Goal: Information Seeking & Learning: Learn about a topic

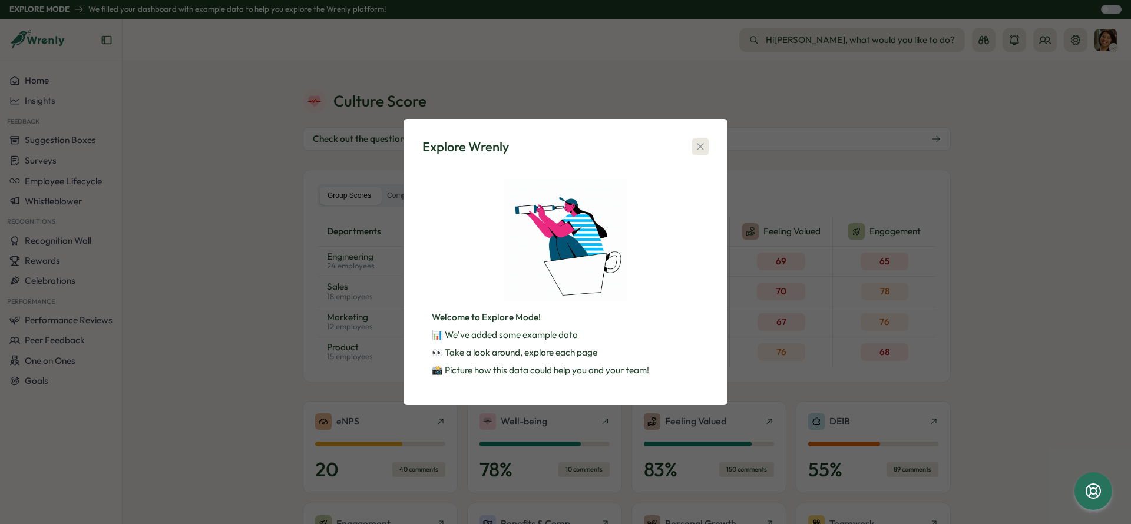
click at [703, 150] on icon "button" at bounding box center [700, 147] width 12 height 12
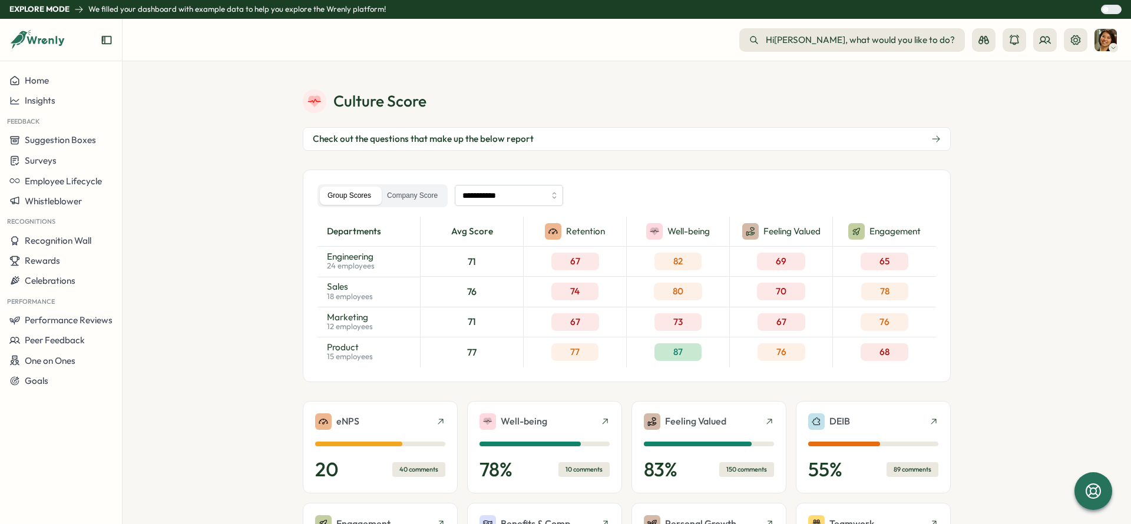
click at [932, 131] on button "Check out the questions that make up the below report" at bounding box center [627, 139] width 648 height 24
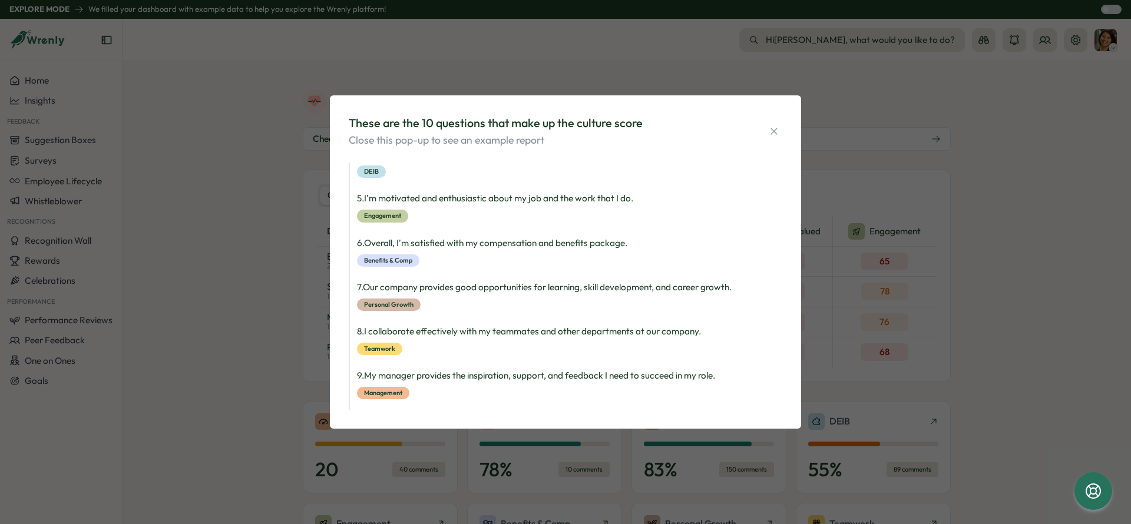
scroll to position [253, 0]
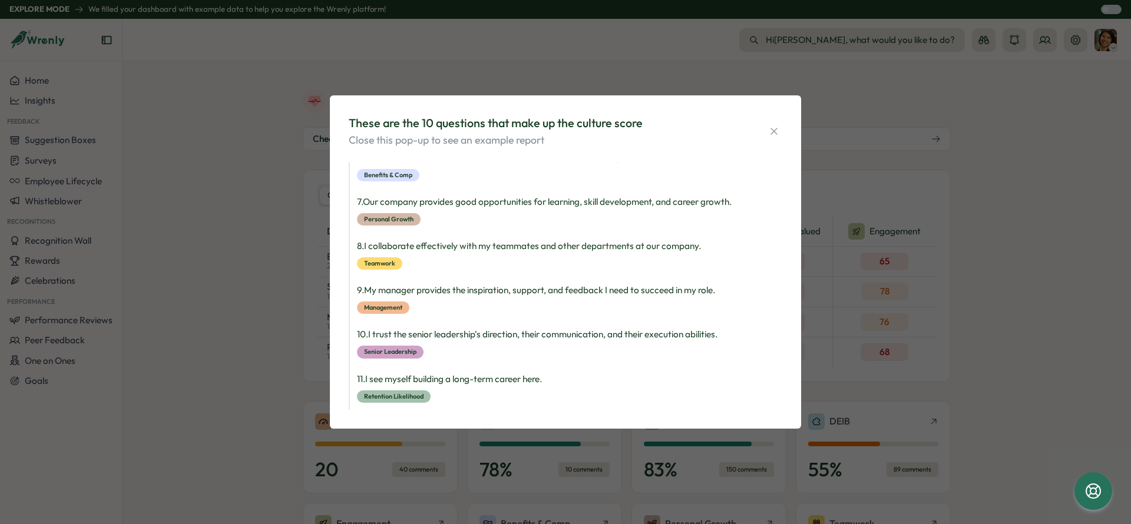
drag, startPoint x: 779, startPoint y: 130, endPoint x: 876, endPoint y: 216, distance: 130.1
click at [779, 130] on icon "button" at bounding box center [774, 131] width 12 height 12
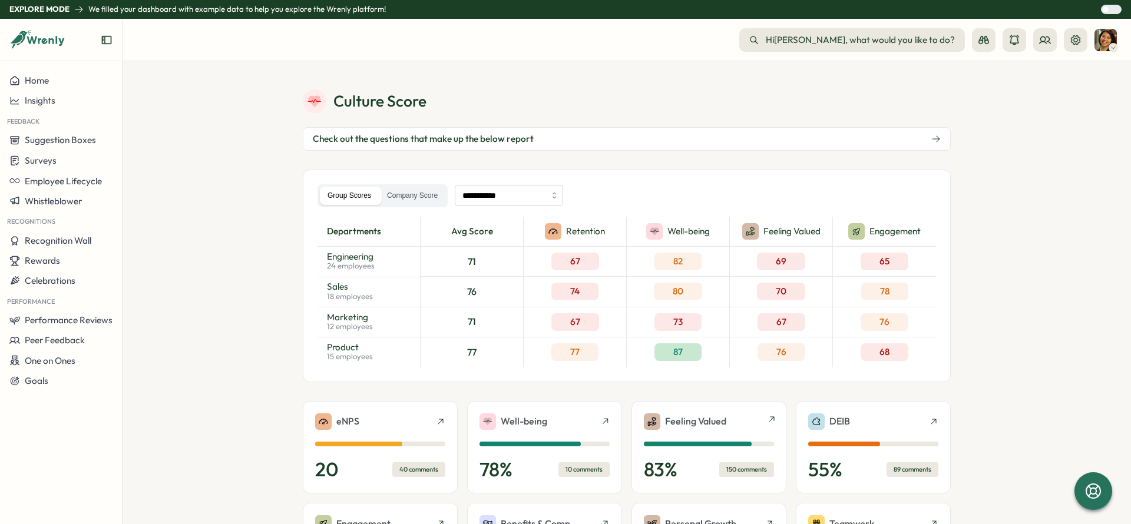
drag, startPoint x: 318, startPoint y: 232, endPoint x: 781, endPoint y: 409, distance: 495.6
click at [544, 197] on input "**********" at bounding box center [509, 195] width 108 height 21
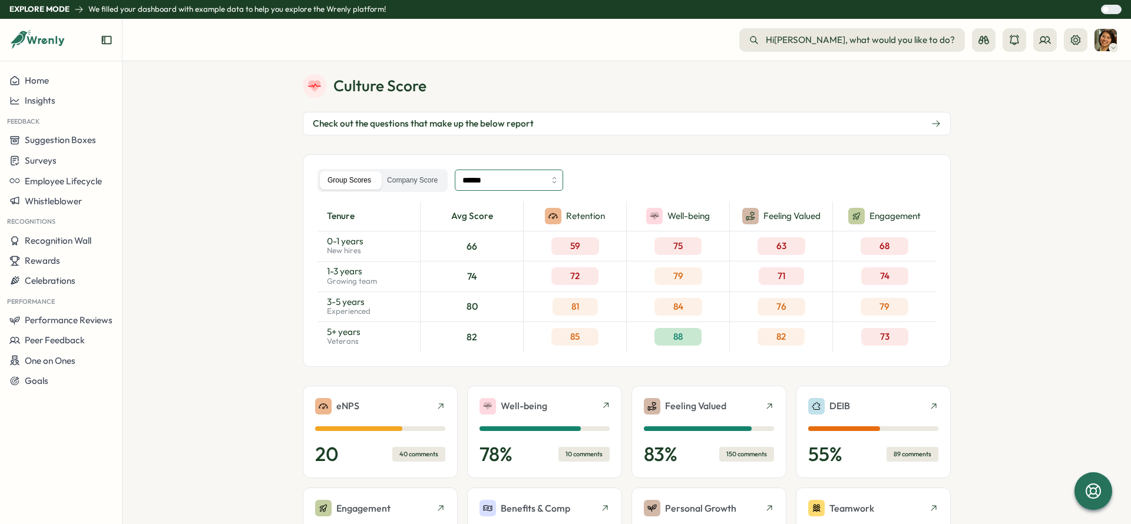
click at [533, 189] on input "******" at bounding box center [509, 180] width 108 height 21
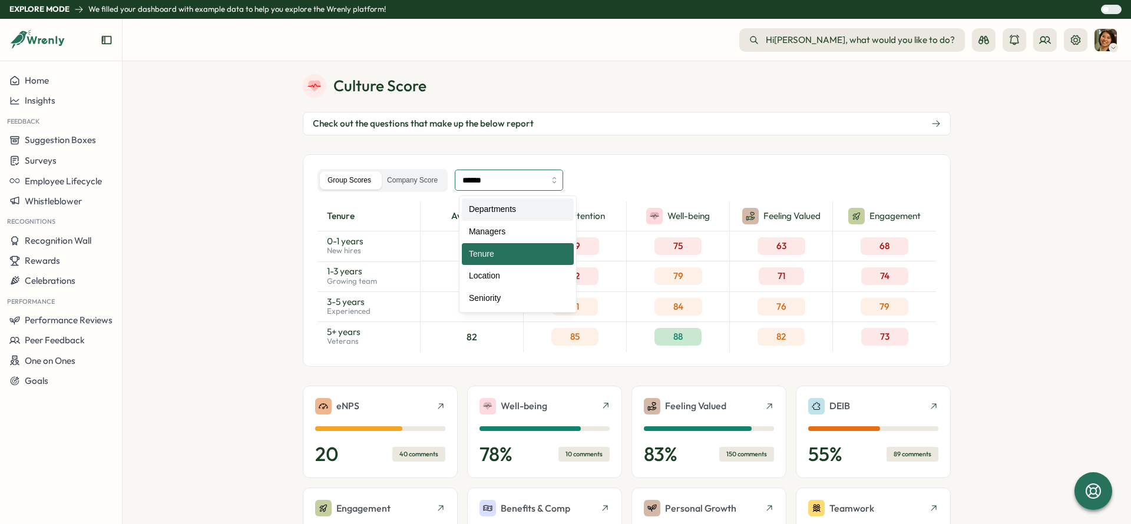
type input "**********"
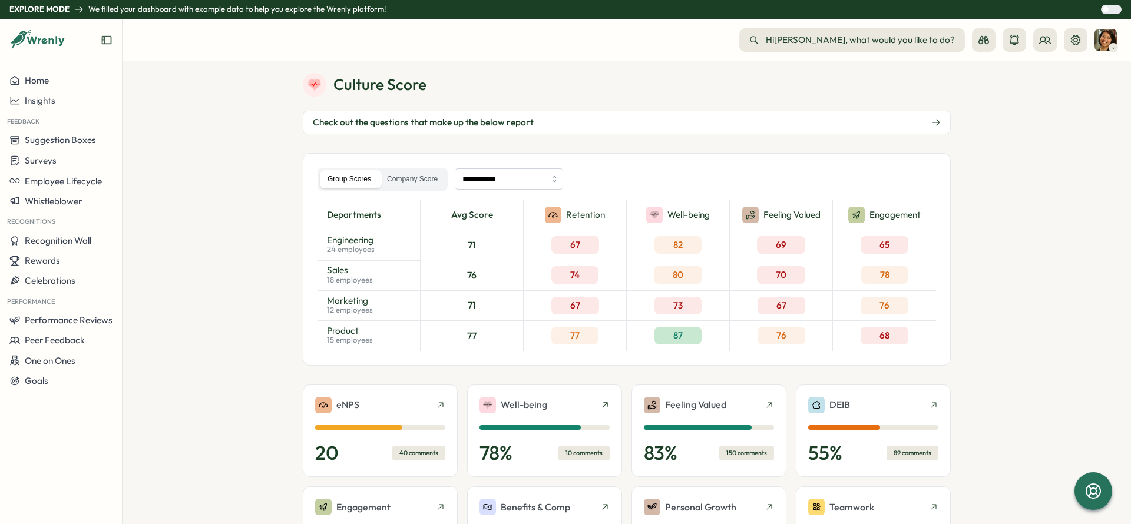
click at [1011, 312] on section "**********" at bounding box center [626, 292] width 1008 height 463
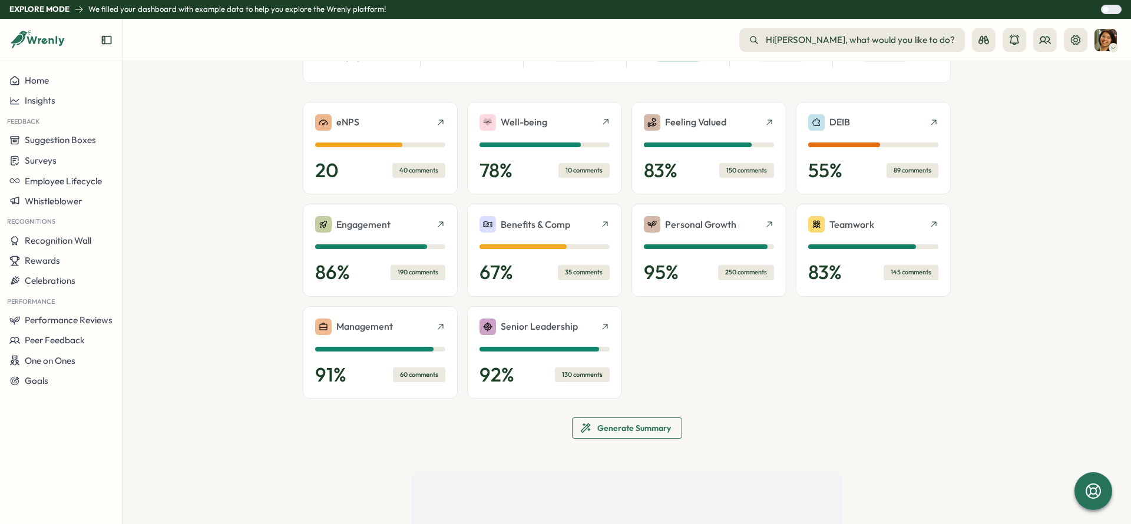
scroll to position [306, 0]
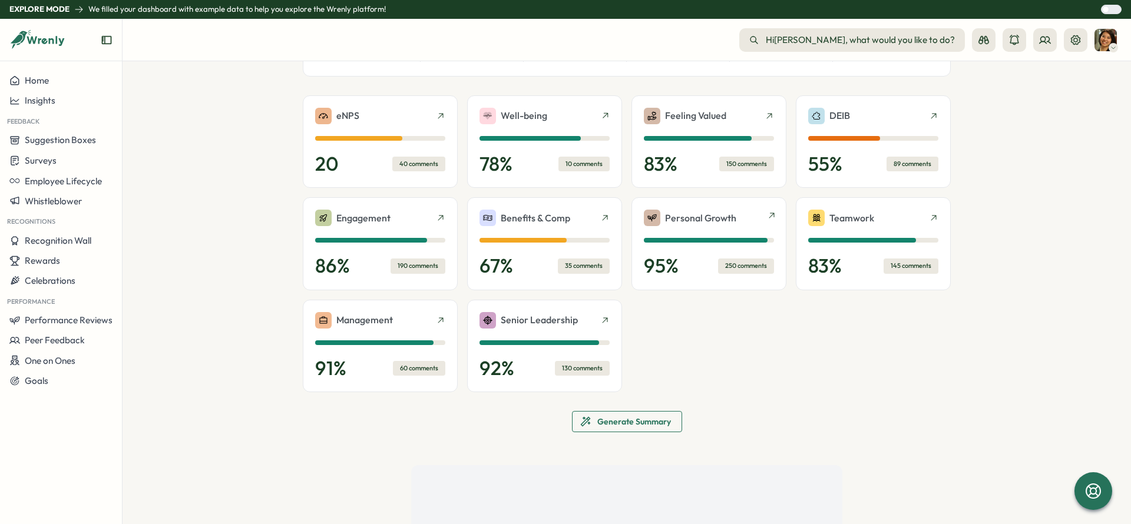
click at [774, 213] on div "Personal Growth 95 % 250 comments" at bounding box center [708, 243] width 155 height 93
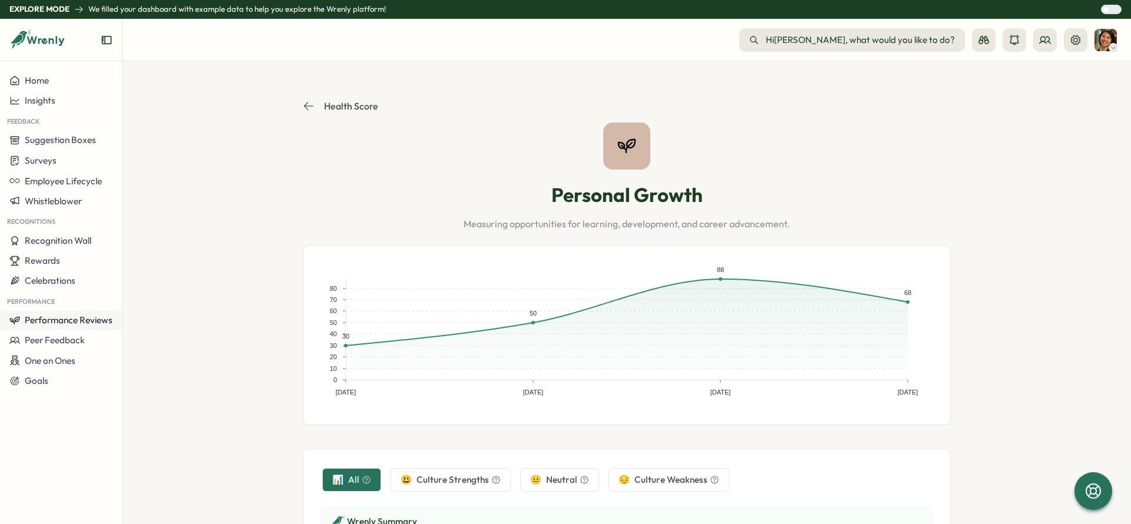
click at [75, 324] on span "Performance Reviews" at bounding box center [69, 319] width 88 height 11
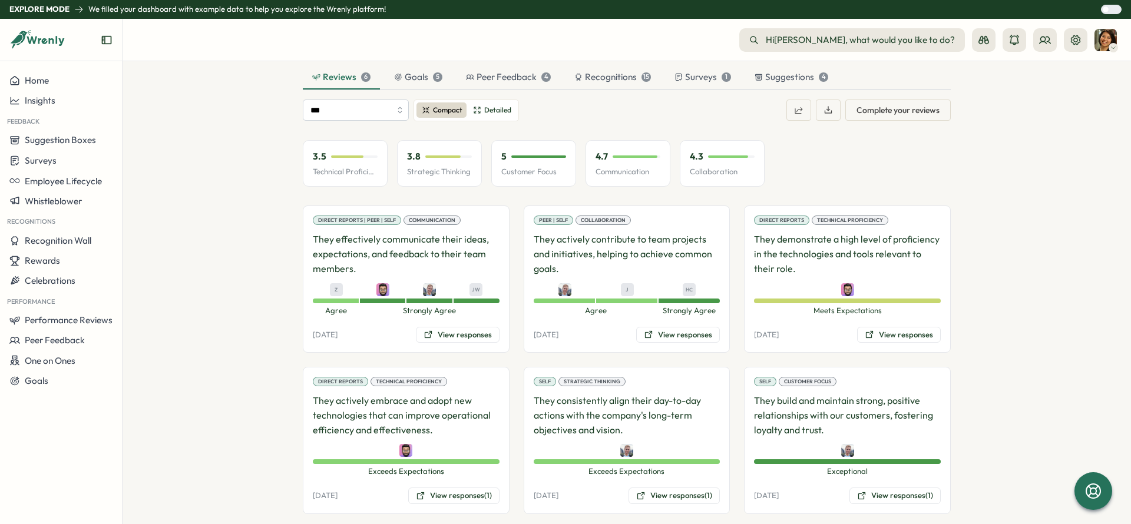
scroll to position [1133, 0]
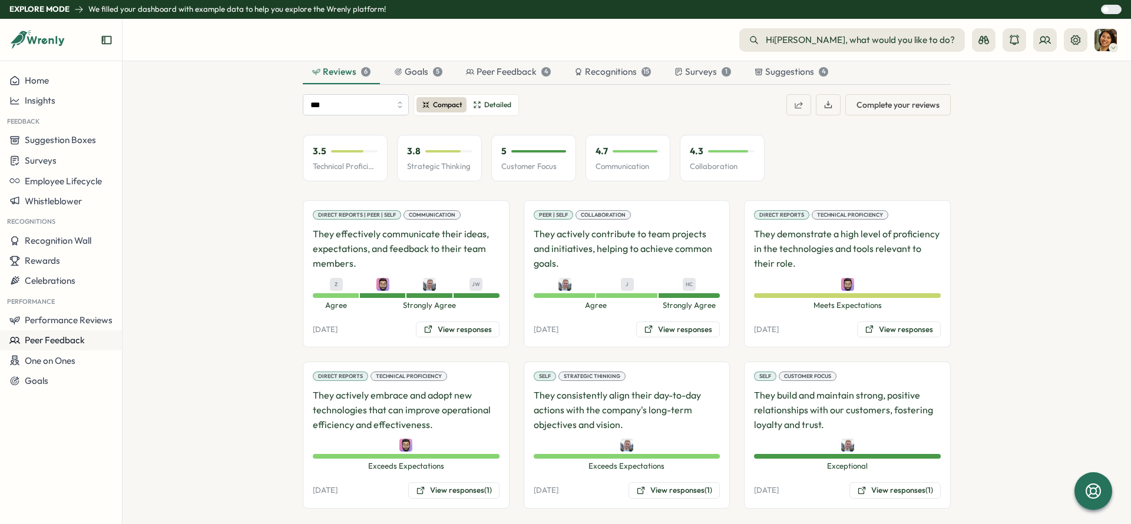
click at [49, 337] on span "Peer Feedback" at bounding box center [55, 339] width 60 height 11
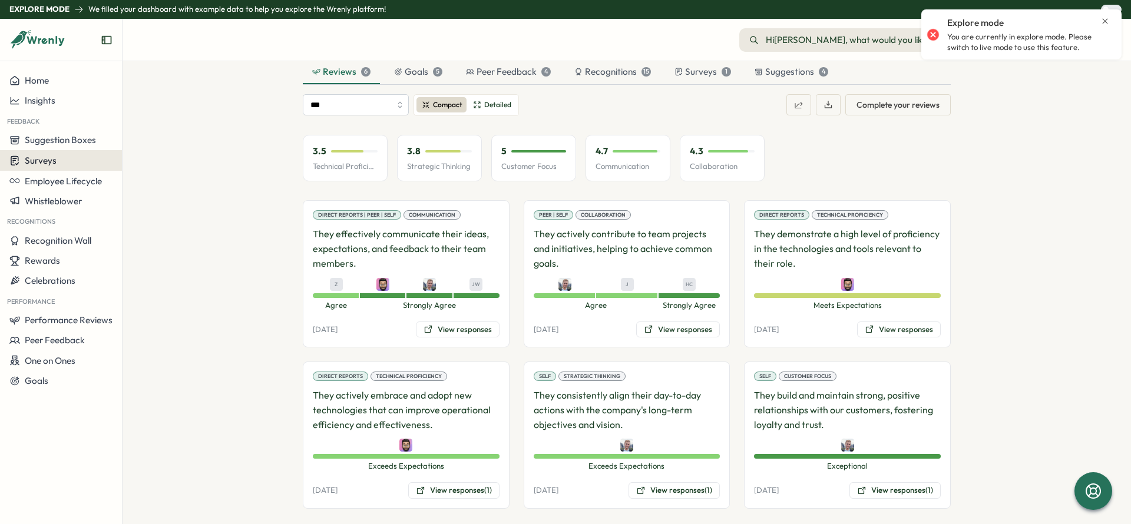
click at [94, 164] on div "Surveys" at bounding box center [60, 160] width 103 height 11
click at [200, 148] on div "Insights" at bounding box center [170, 149] width 90 height 13
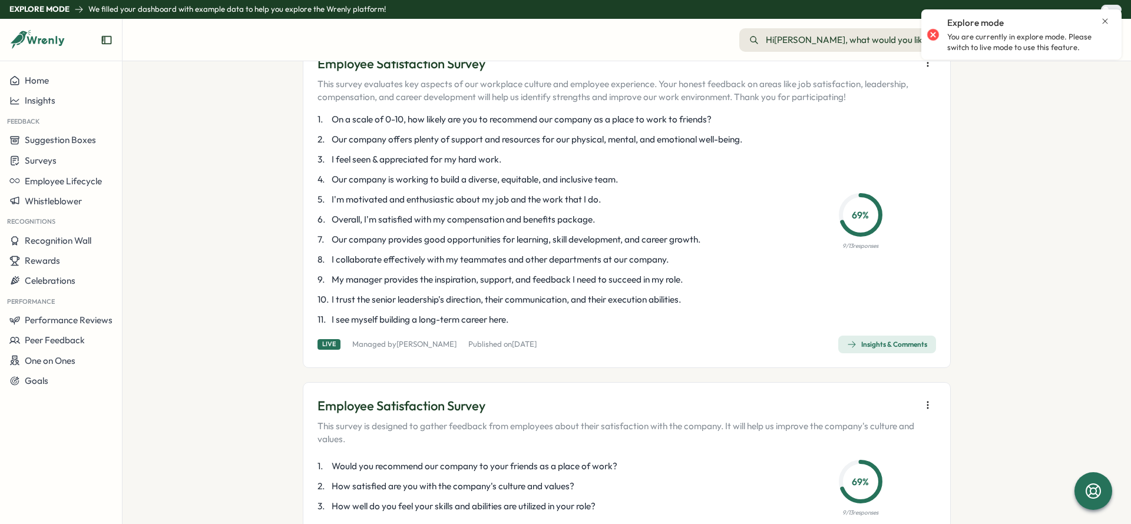
scroll to position [121, 0]
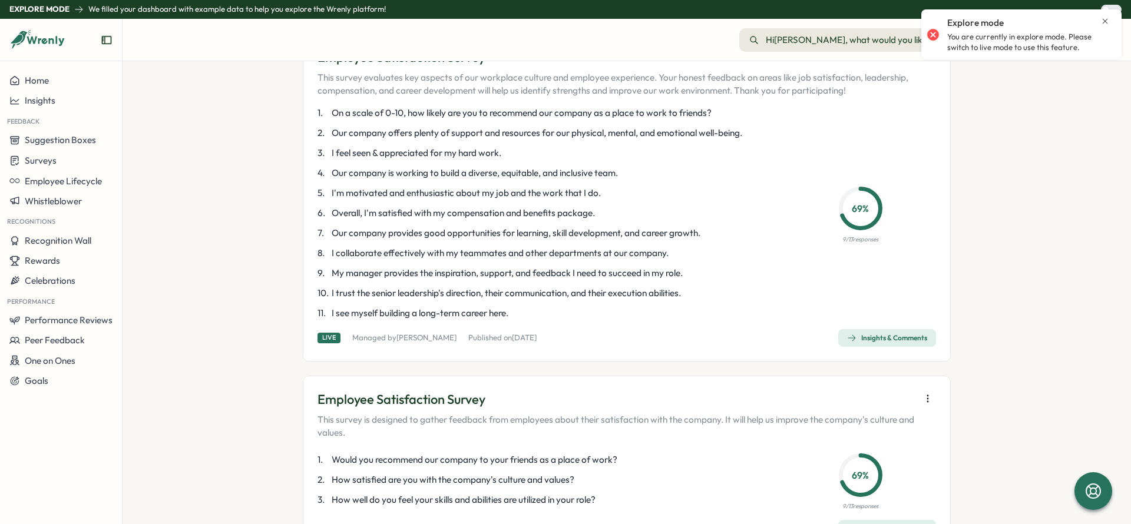
click at [1106, 23] on icon "Close notification" at bounding box center [1104, 20] width 9 height 9
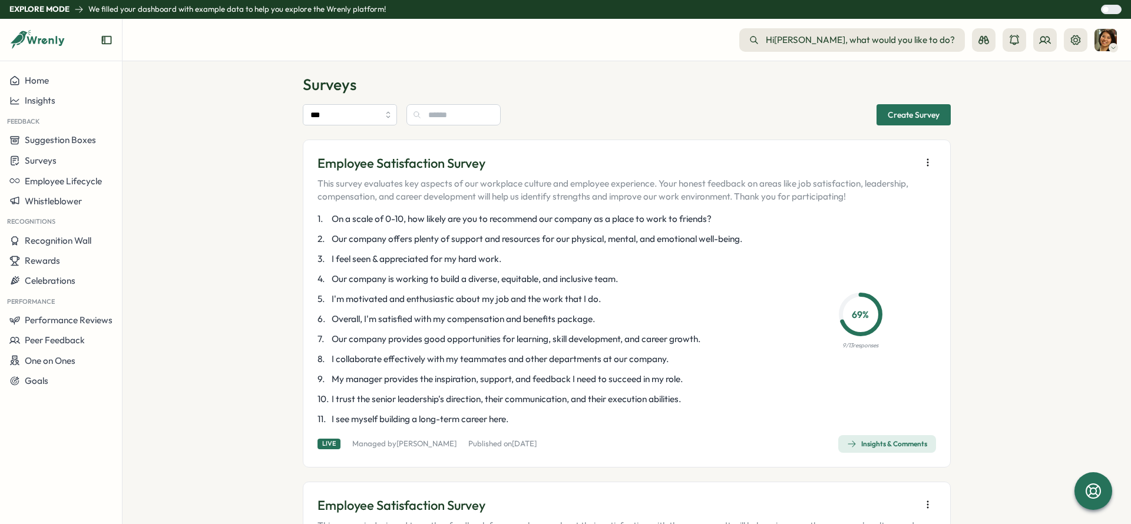
scroll to position [0, 0]
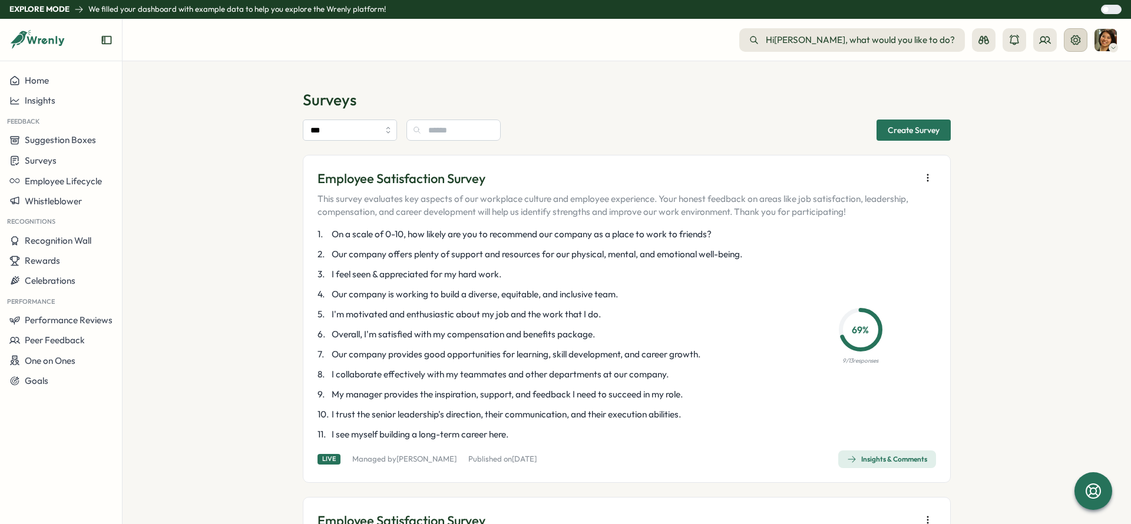
click at [1072, 41] on icon at bounding box center [1075, 40] width 12 height 12
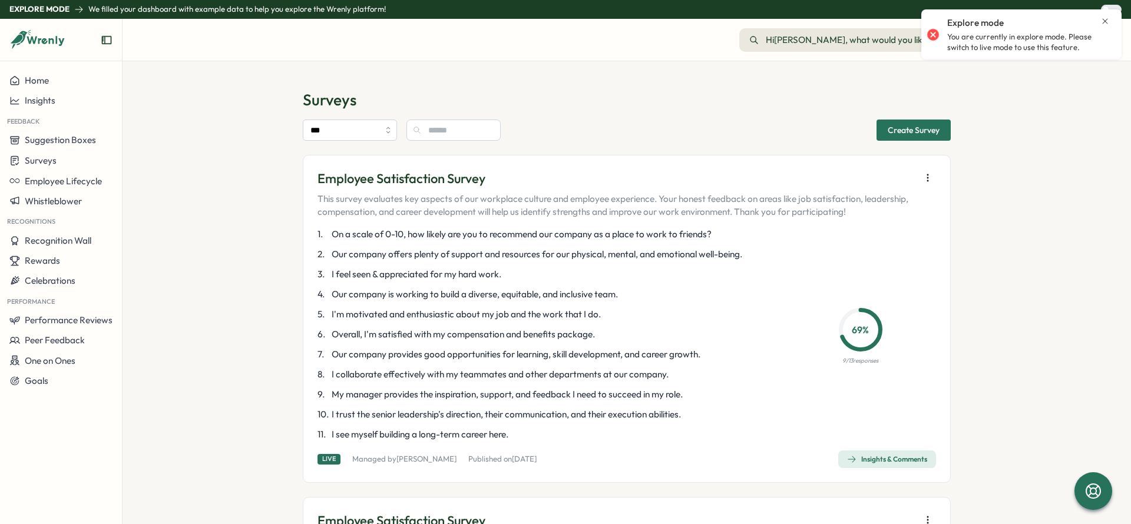
click at [1105, 22] on icon "Close notification" at bounding box center [1104, 20] width 5 height 5
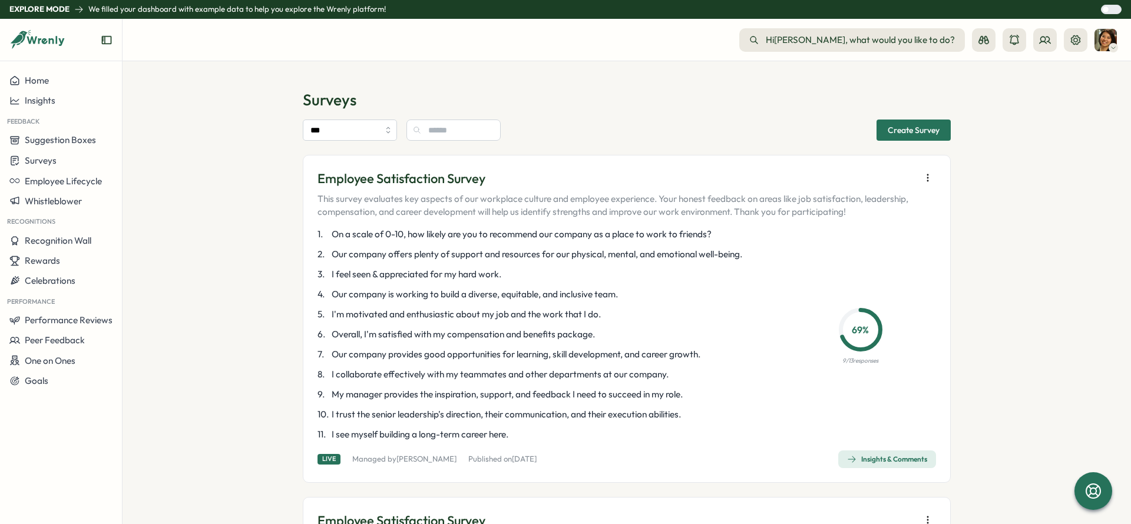
click at [1102, 95] on div "Surveys *** Create Survey Employee Satisfaction Survey This survey evaluates ke…" at bounding box center [626, 292] width 1008 height 463
click at [1115, 44] on icon at bounding box center [1113, 47] width 6 height 9
click at [963, 100] on div "Surveys *** Create Survey Employee Satisfaction Survey This survey evaluates ke…" at bounding box center [626, 292] width 1008 height 463
drag, startPoint x: 62, startPoint y: 76, endPoint x: 72, endPoint y: 77, distance: 10.1
click at [63, 77] on div "Home" at bounding box center [60, 80] width 103 height 11
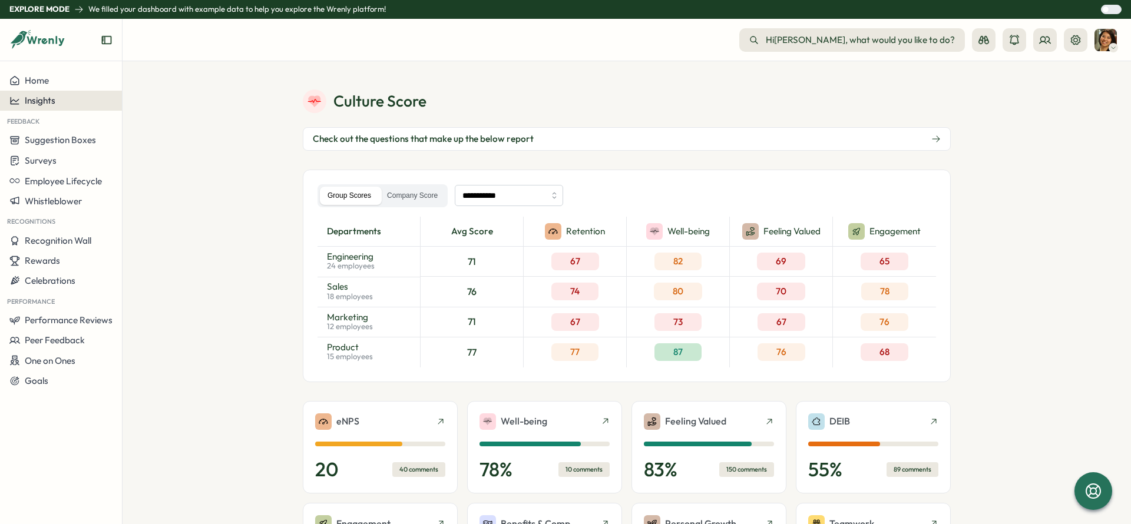
click at [80, 105] on div "Insights" at bounding box center [60, 100] width 103 height 11
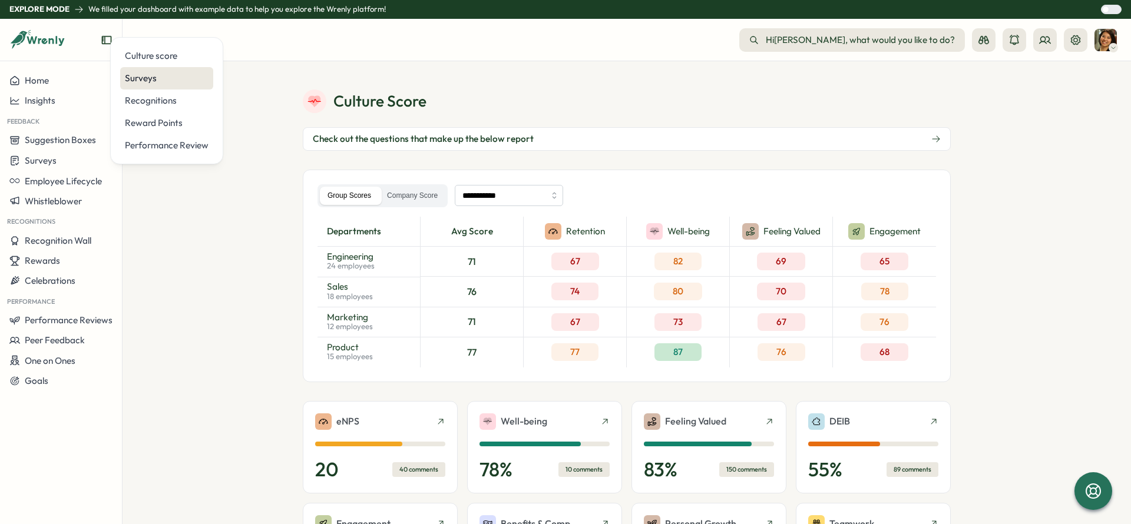
click at [164, 84] on div "Surveys" at bounding box center [167, 78] width 84 height 13
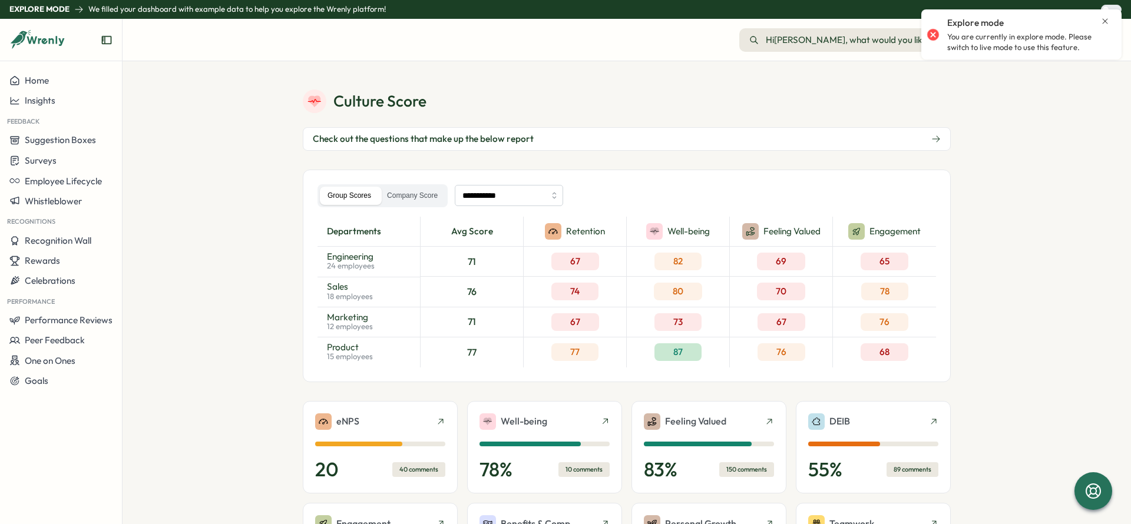
click at [1111, 16] on div "Explore mode You are currently in explore mode. Please switch to live mode to u…" at bounding box center [1021, 34] width 188 height 41
click at [1107, 20] on icon "Close notification" at bounding box center [1104, 20] width 9 height 9
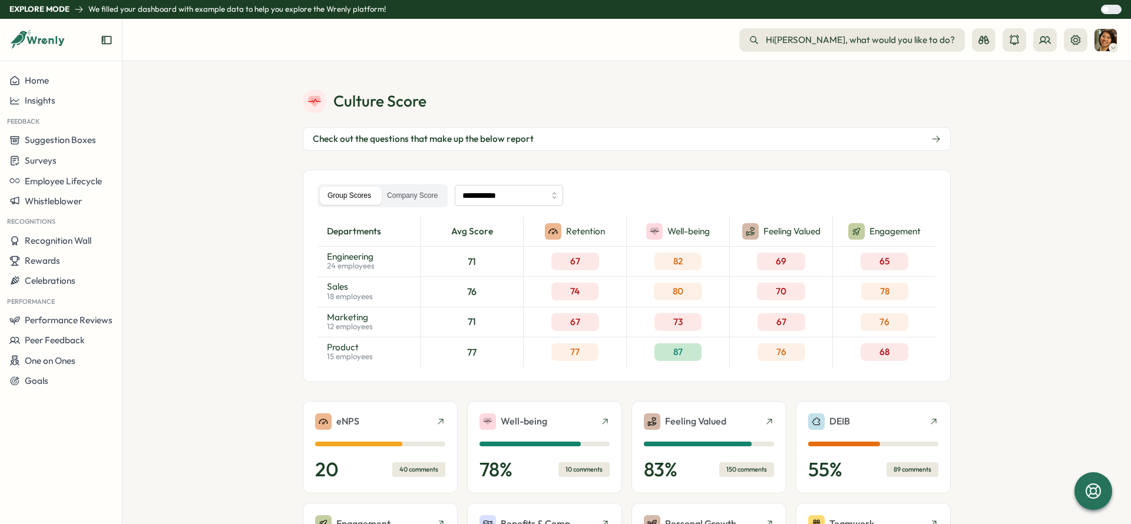
click at [1112, 11] on div at bounding box center [1115, 9] width 12 height 8
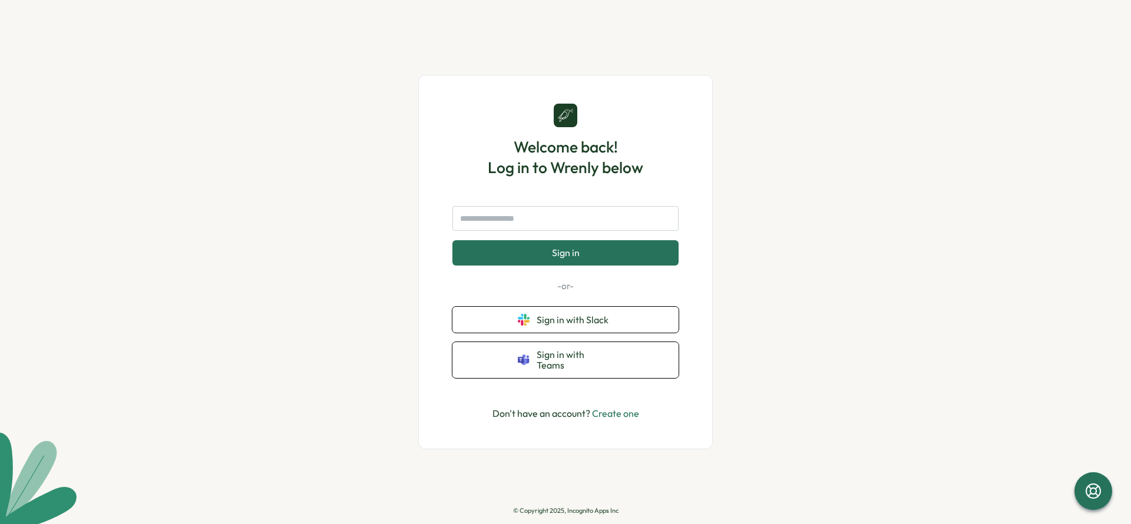
click at [1112, 8] on div "Welcome back! Log in to Wrenly below Sign in -or- Sign in with Slack Sign in wi…" at bounding box center [565, 262] width 1131 height 524
click at [785, 253] on div "Welcome back! Log in to Wrenly below Sign in -or- Sign in with Slack Sign in wi…" at bounding box center [565, 262] width 1131 height 524
